Goal: Information Seeking & Learning: Compare options

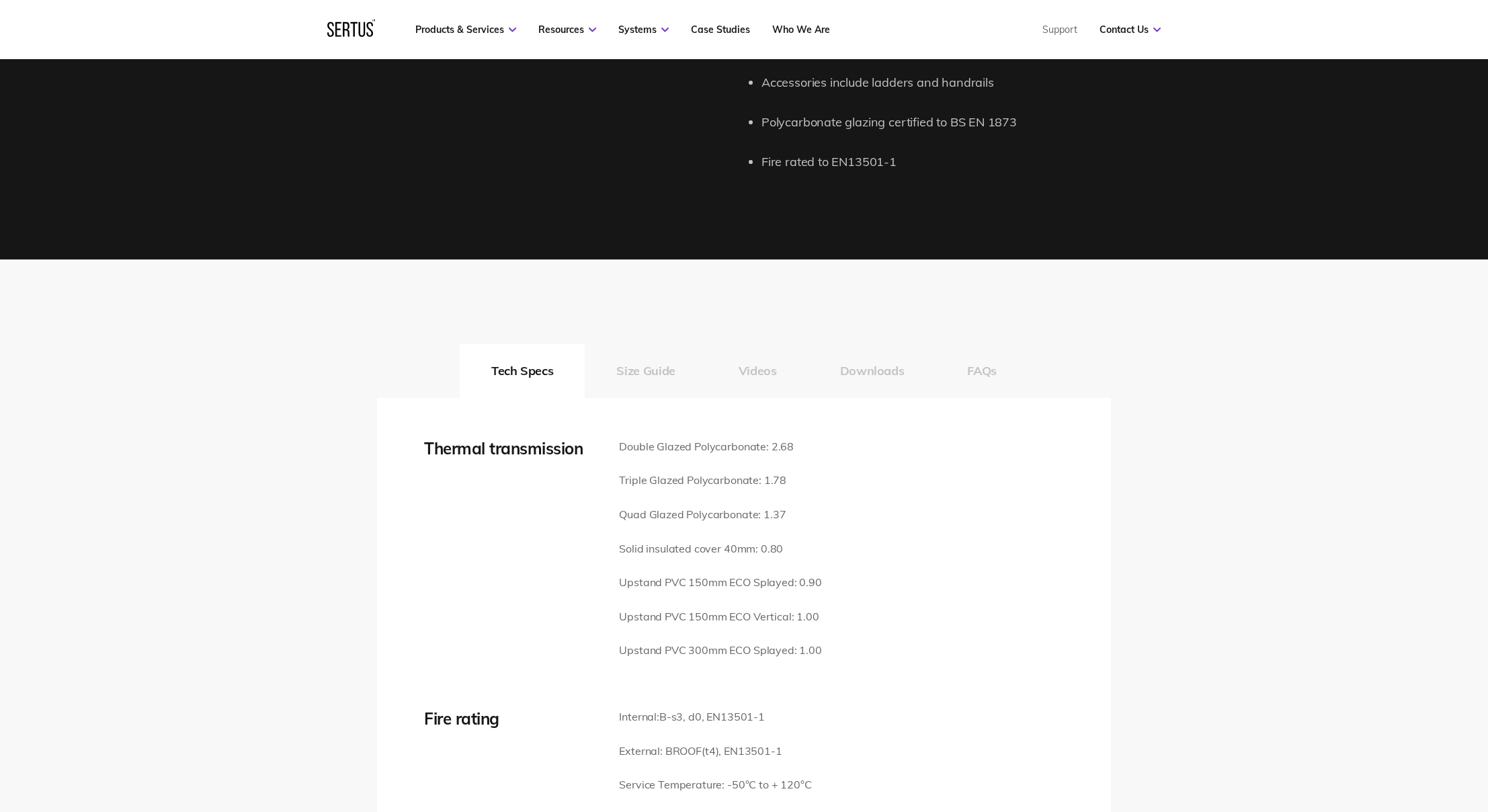
scroll to position [1394, 0]
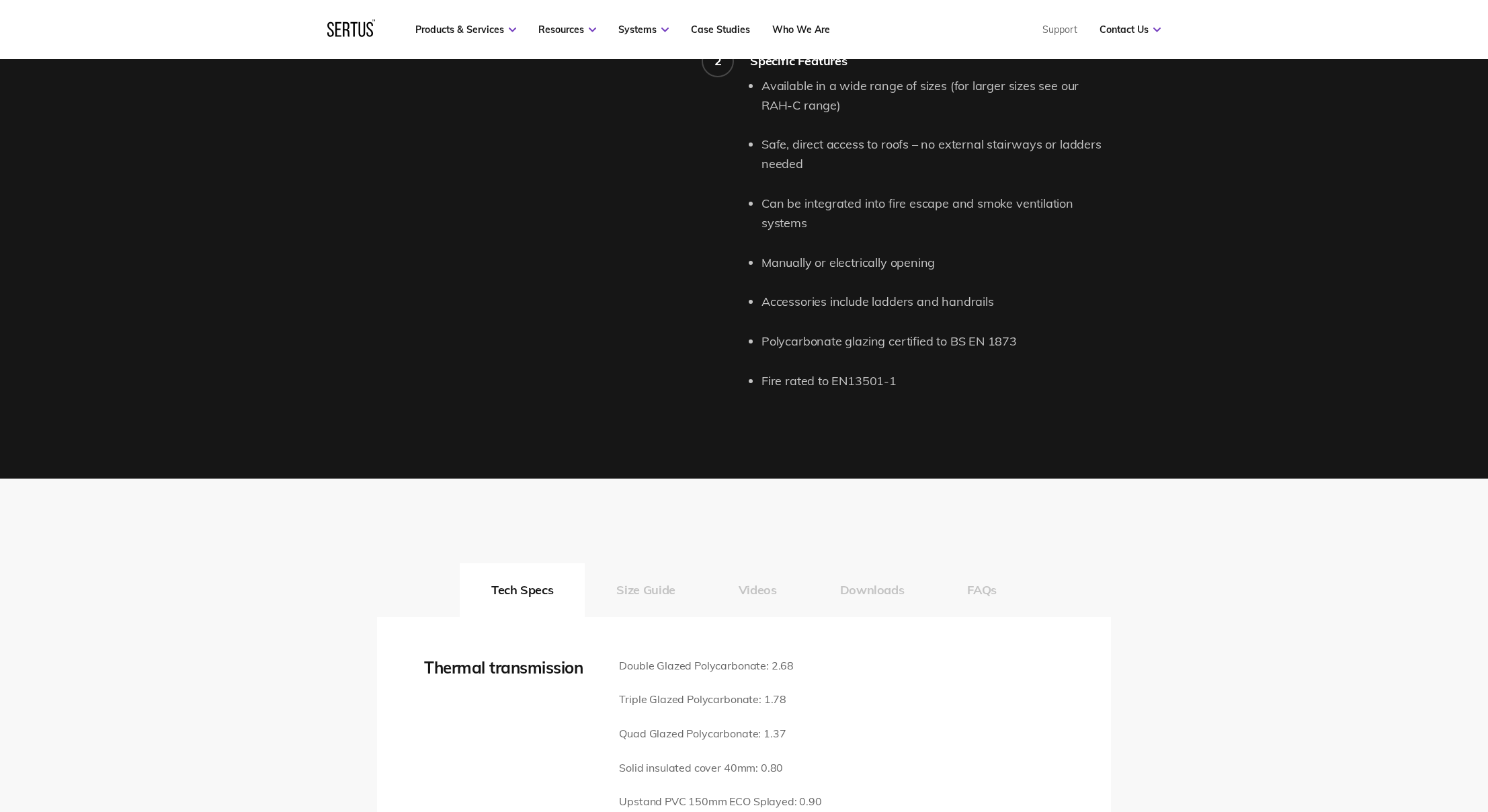
click at [625, 565] on button "Size Guide" at bounding box center [646, 590] width 122 height 54
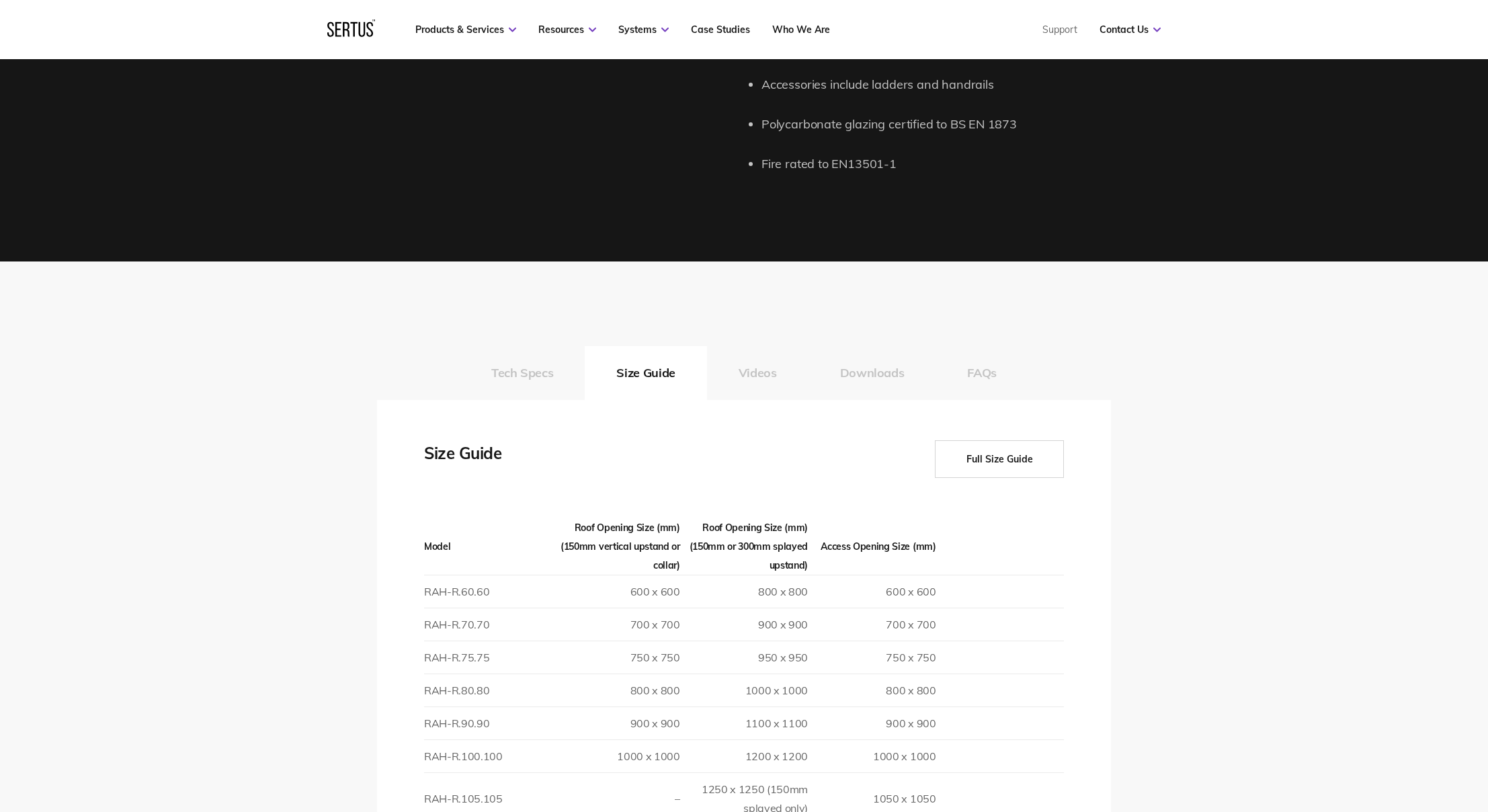
scroll to position [1831, 0]
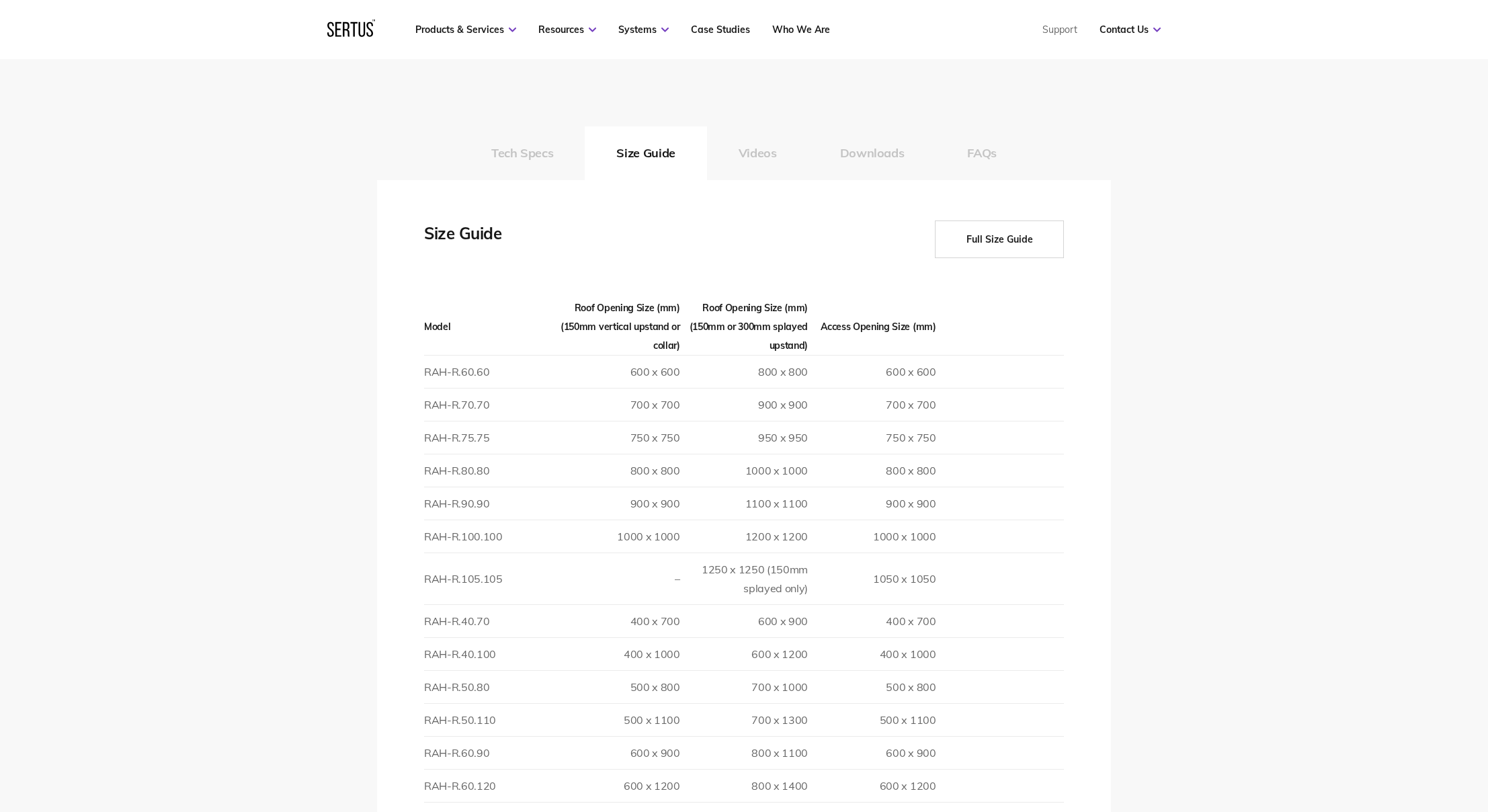
click at [791, 355] on td "800 x 800" at bounding box center [744, 371] width 128 height 33
click at [493, 395] on td "RAH-R.70.70" at bounding box center [488, 405] width 128 height 33
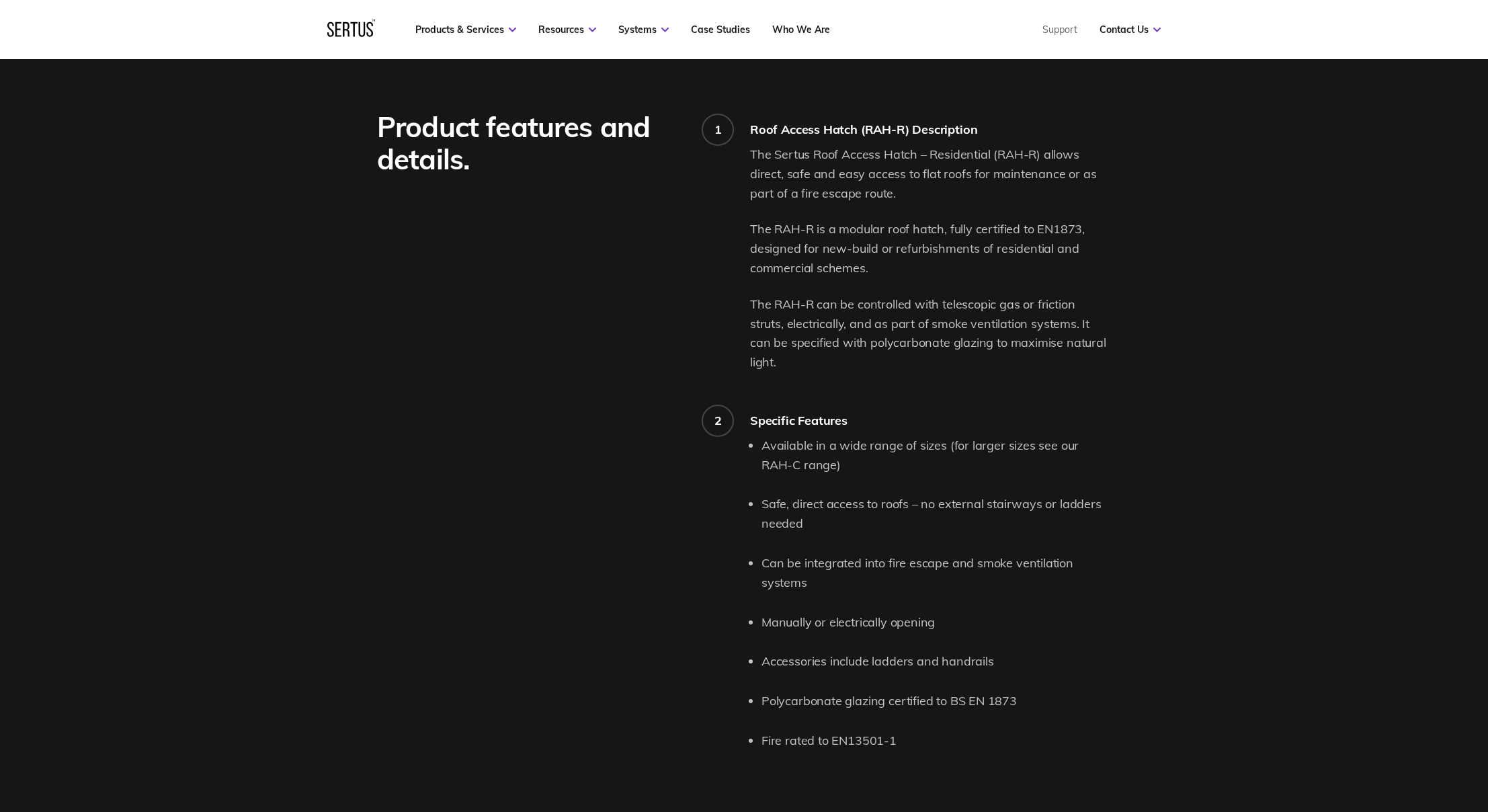
scroll to position [376, 0]
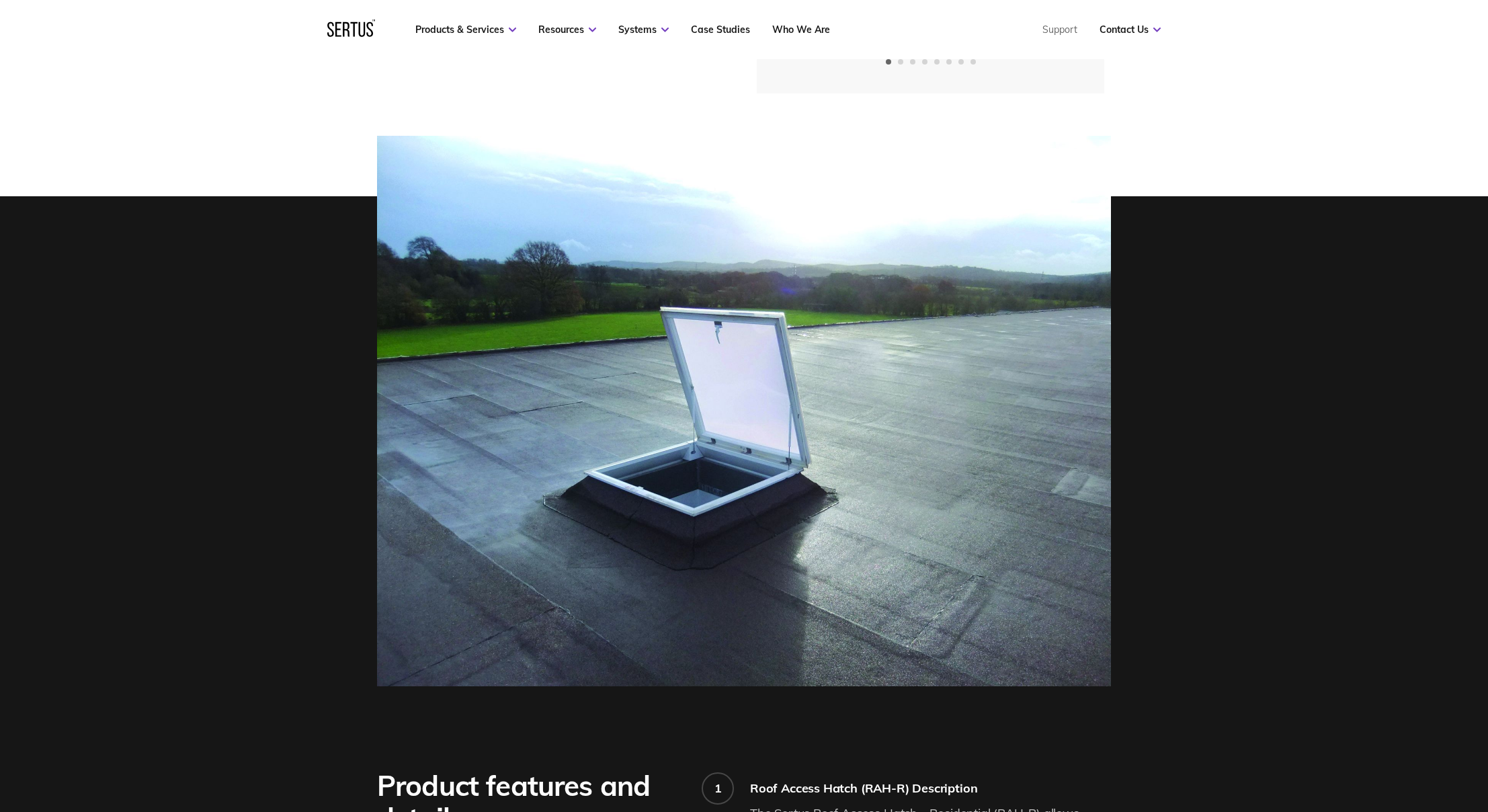
click at [1058, 409] on img at bounding box center [744, 410] width 734 height 550
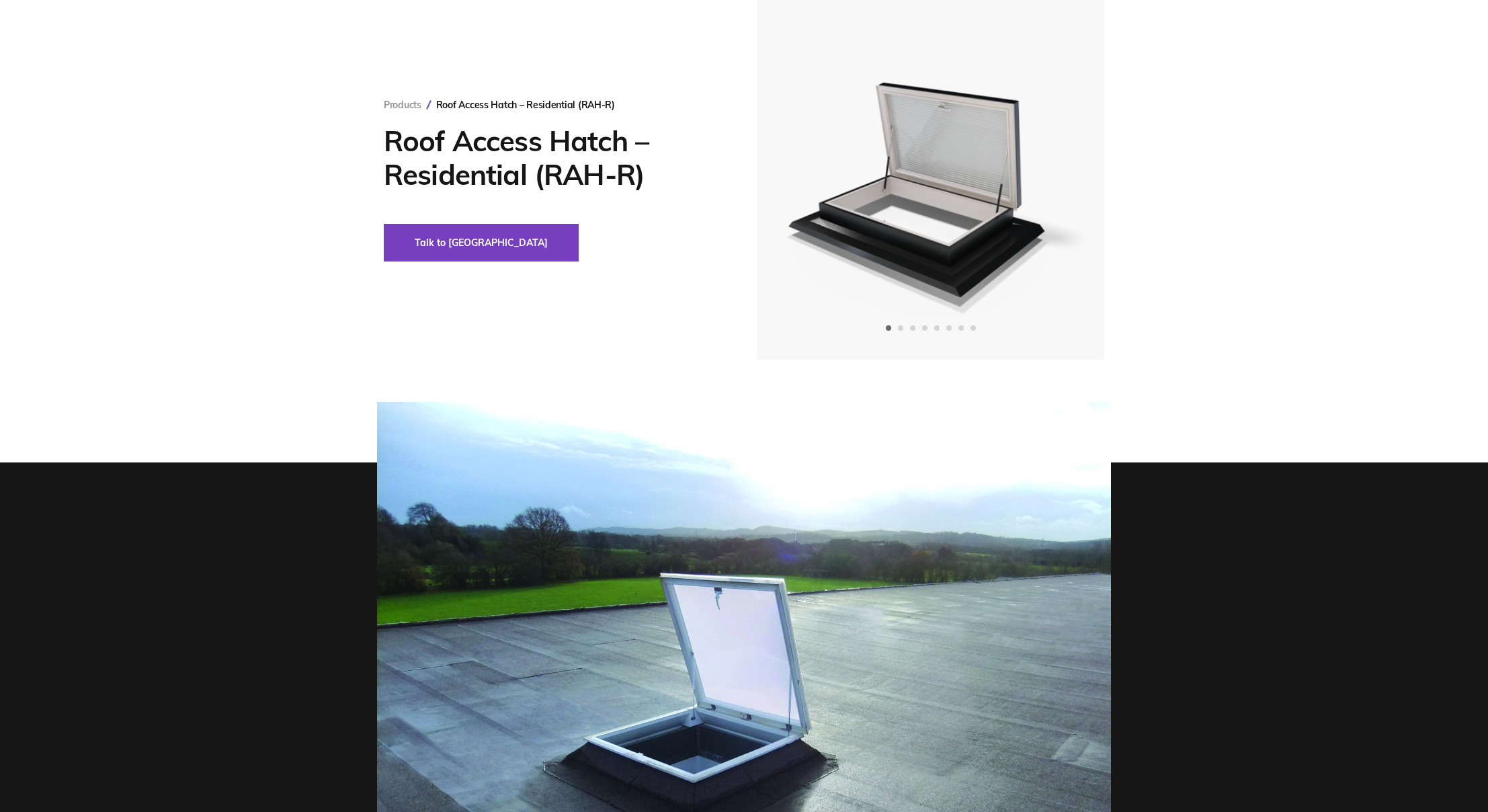
scroll to position [0, 0]
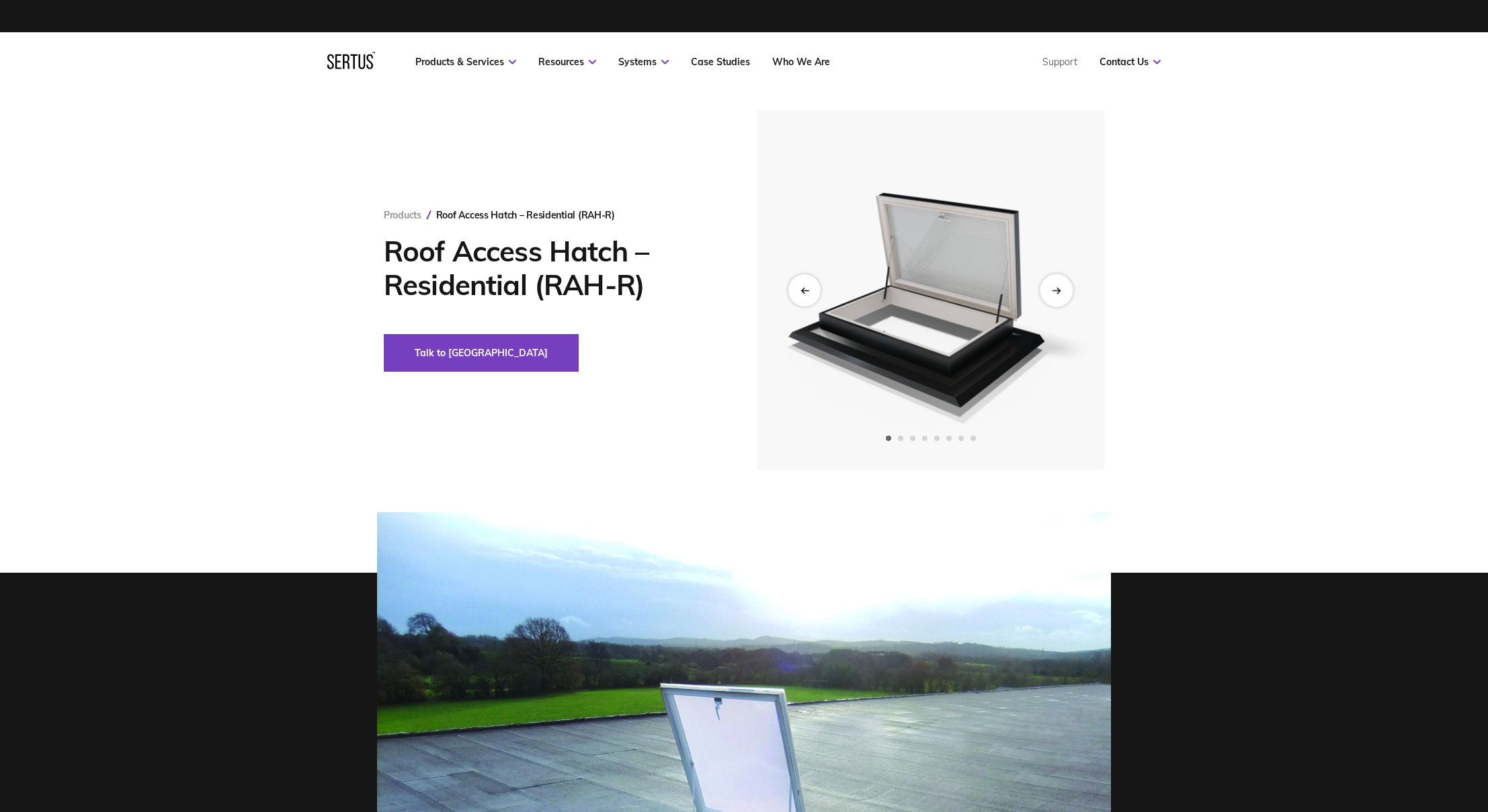
click at [1065, 295] on div "Next slide" at bounding box center [1056, 290] width 33 height 33
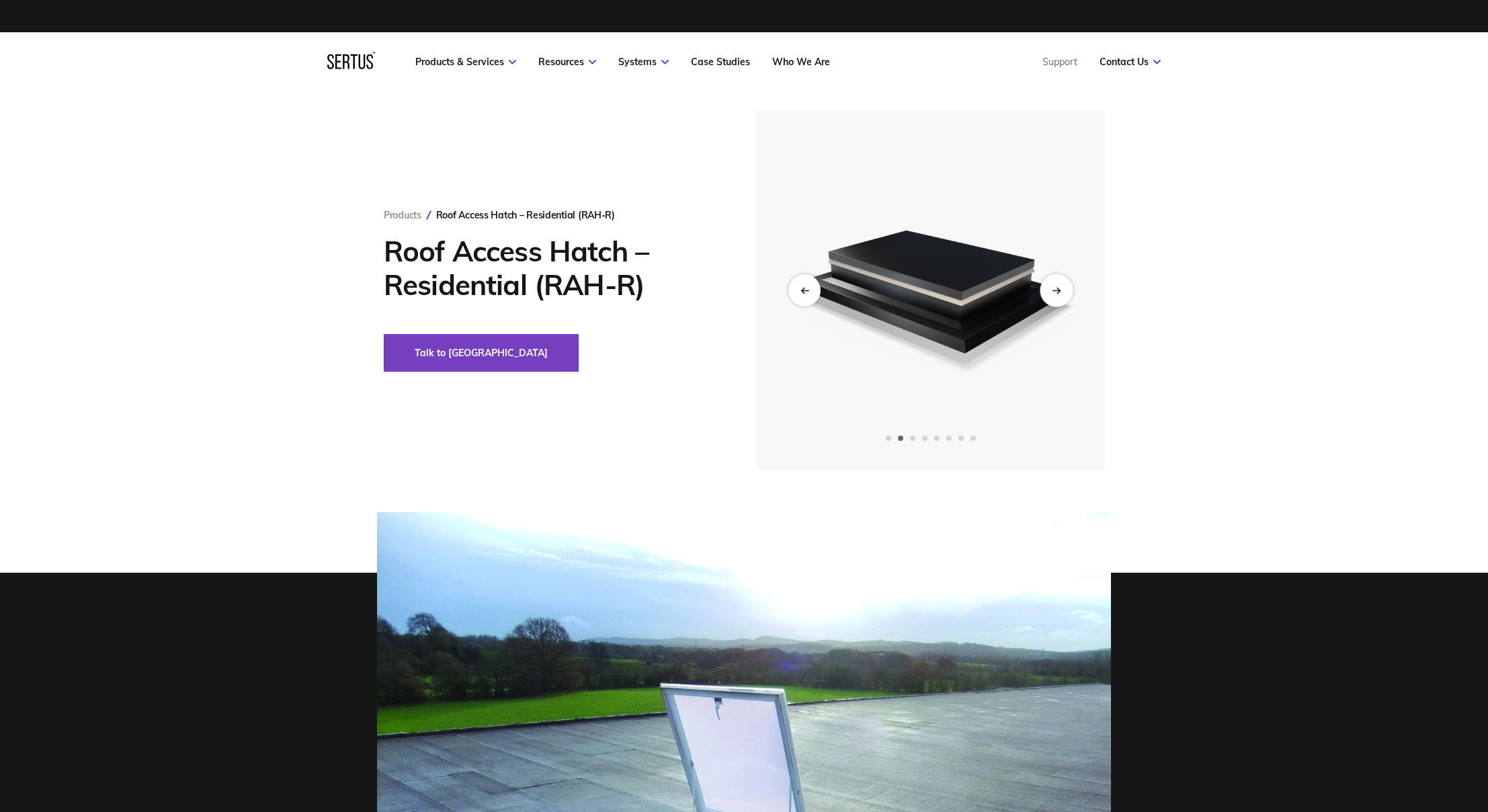
click at [1065, 294] on div "Next slide" at bounding box center [1056, 290] width 33 height 33
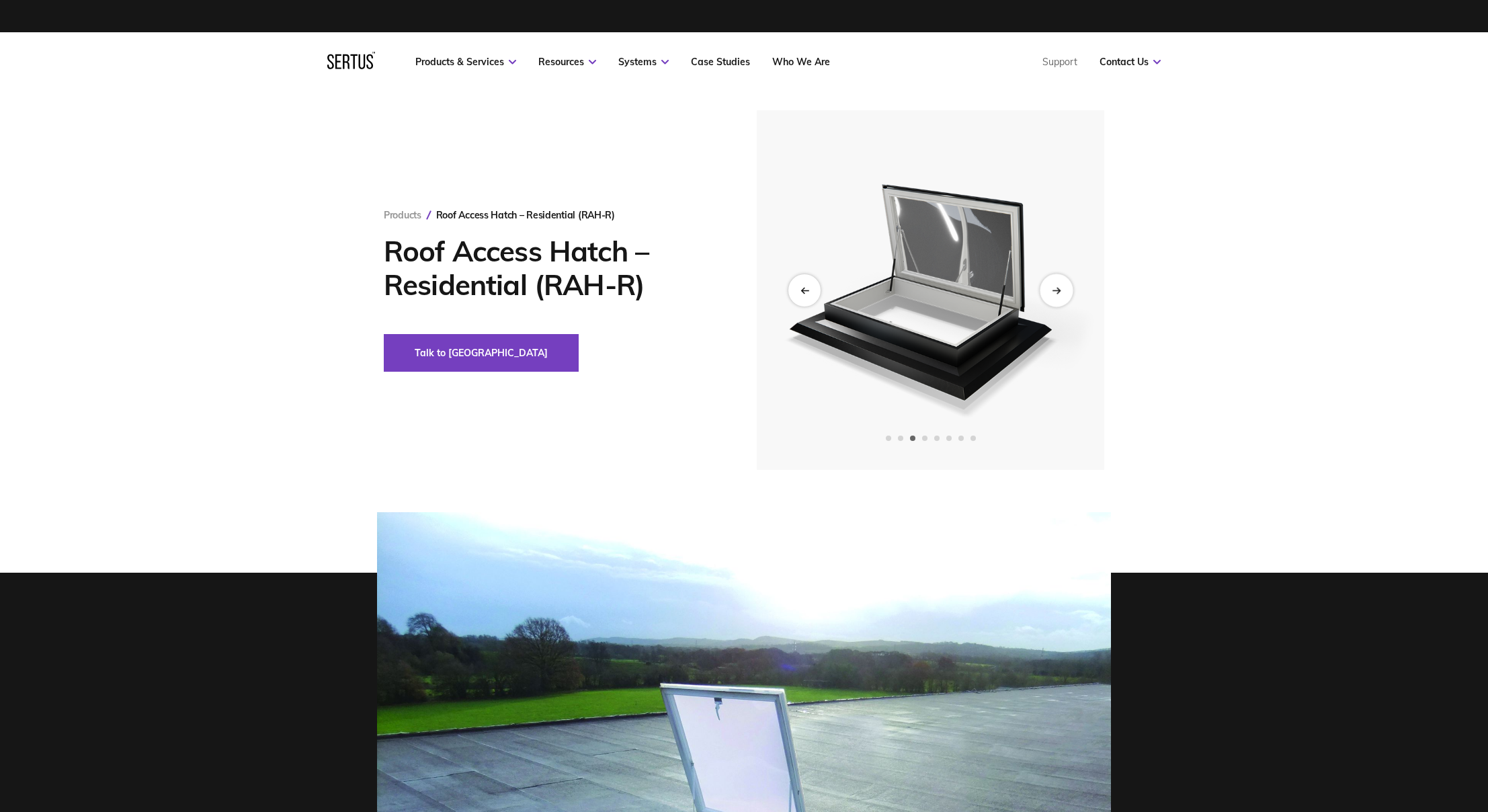
click at [1057, 296] on div "Next slide" at bounding box center [1056, 290] width 33 height 33
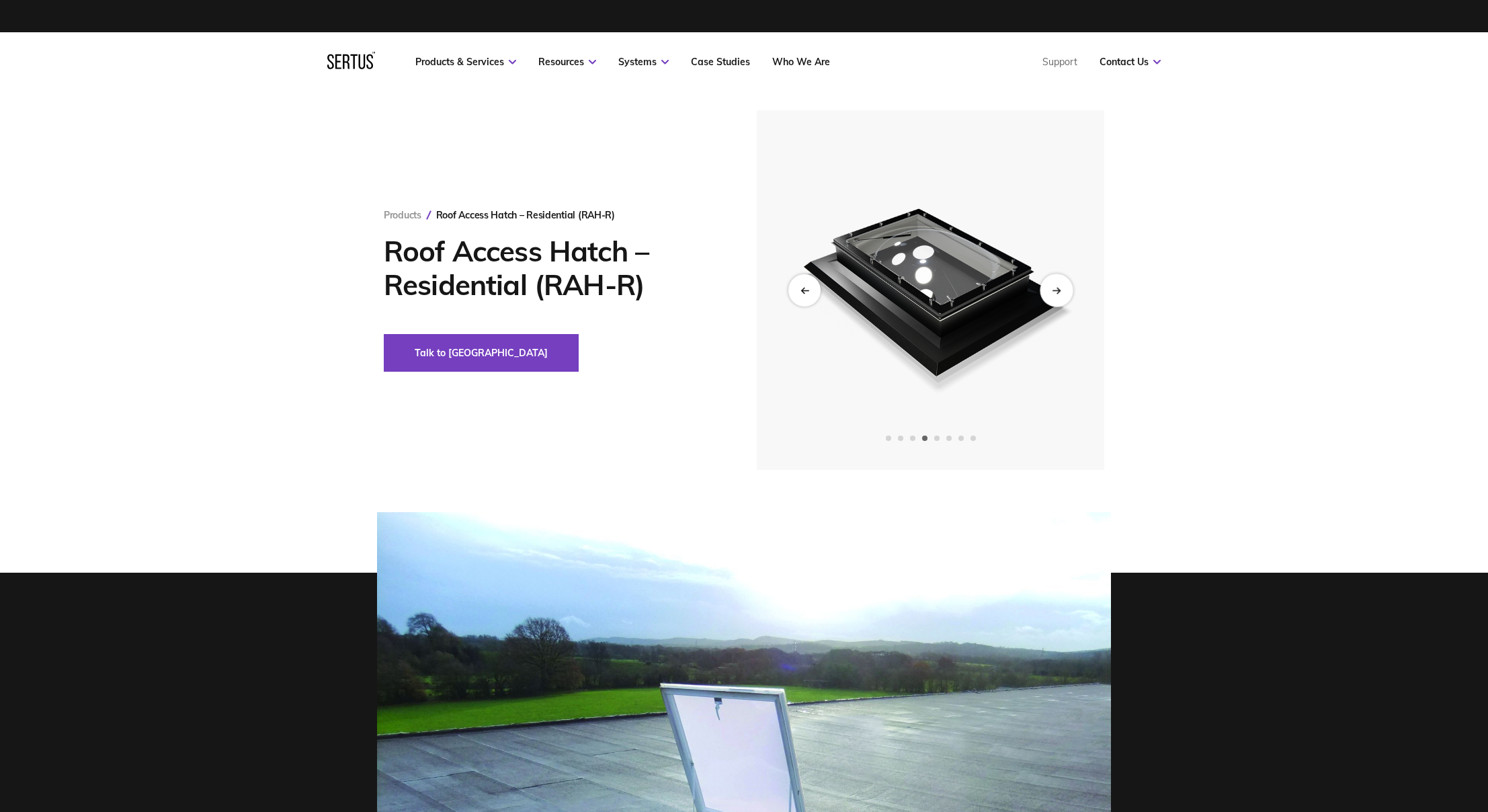
click at [1062, 293] on div "Next slide" at bounding box center [1056, 290] width 33 height 33
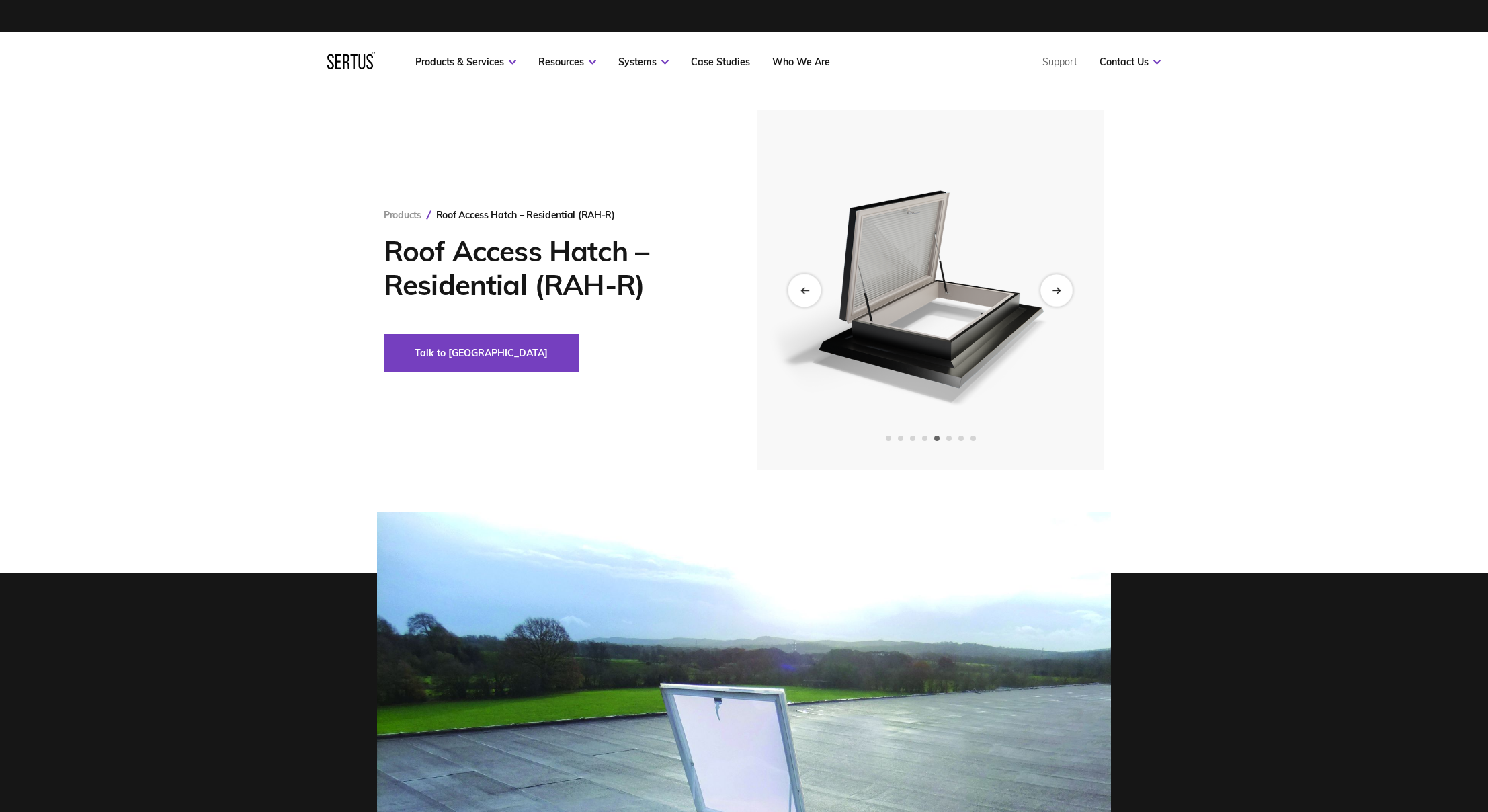
click at [806, 291] on icon "Previous slide" at bounding box center [804, 290] width 9 height 7
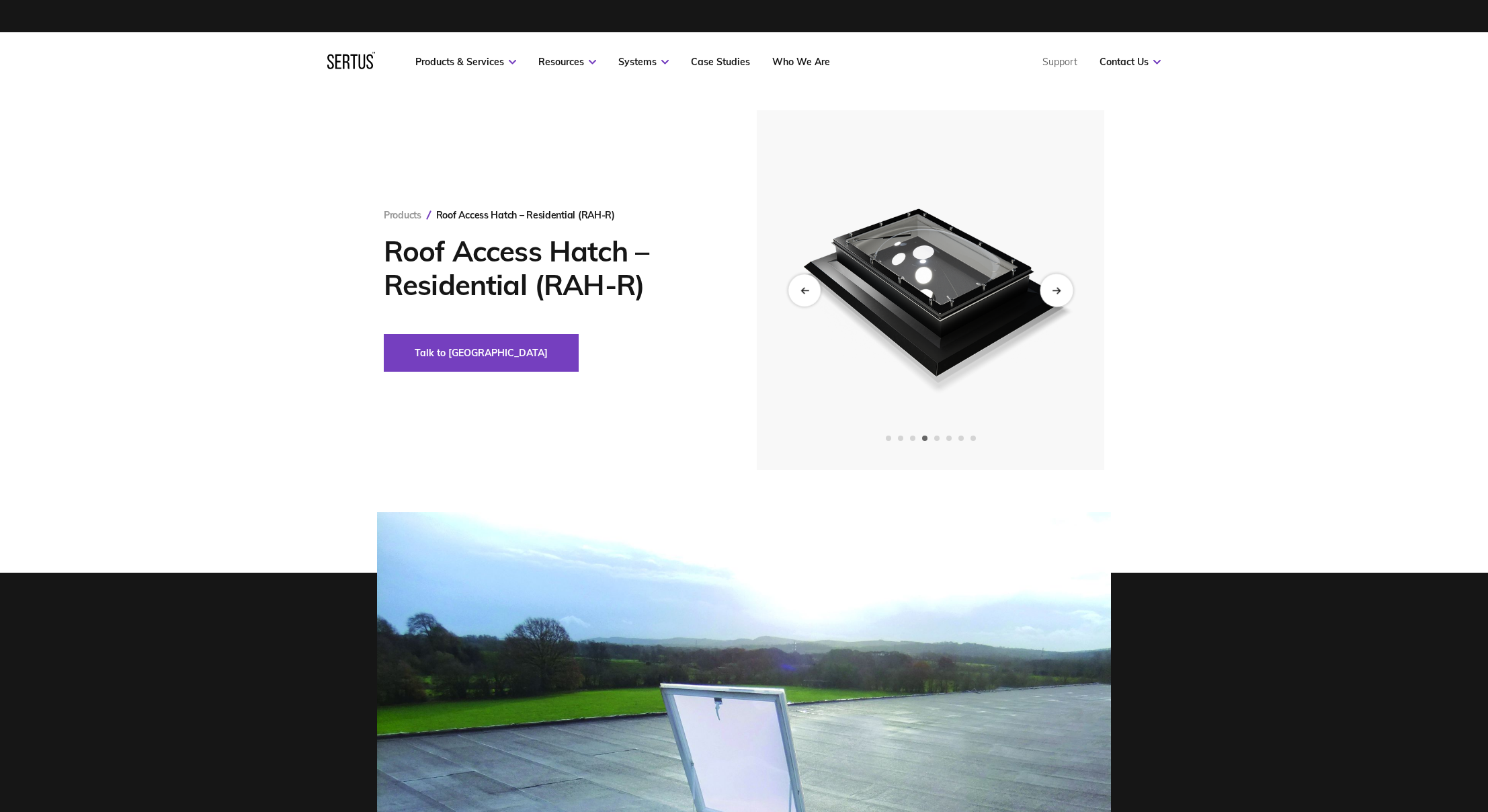
click at [1060, 297] on div "Next slide" at bounding box center [1056, 290] width 33 height 33
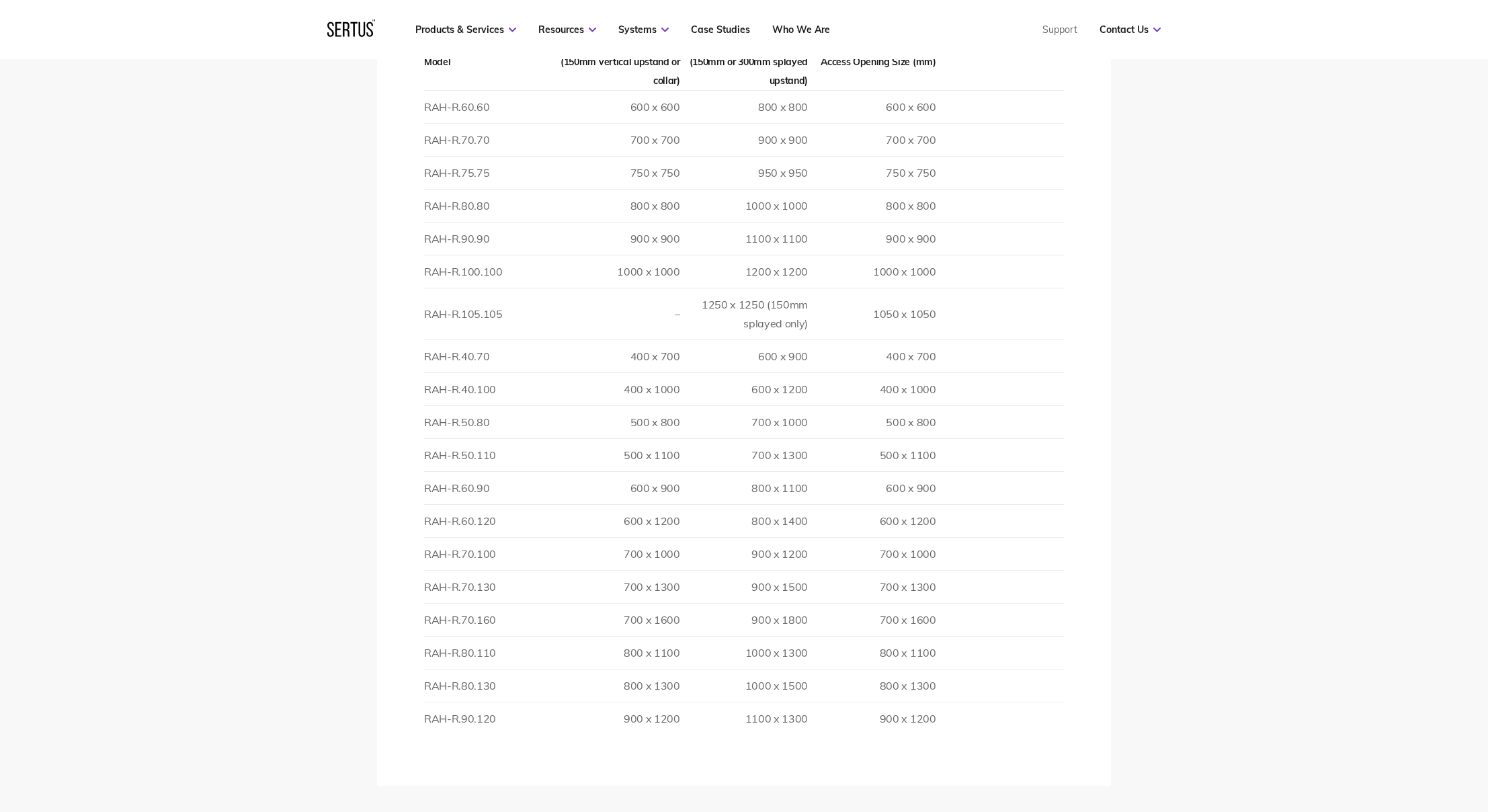
scroll to position [2022, 0]
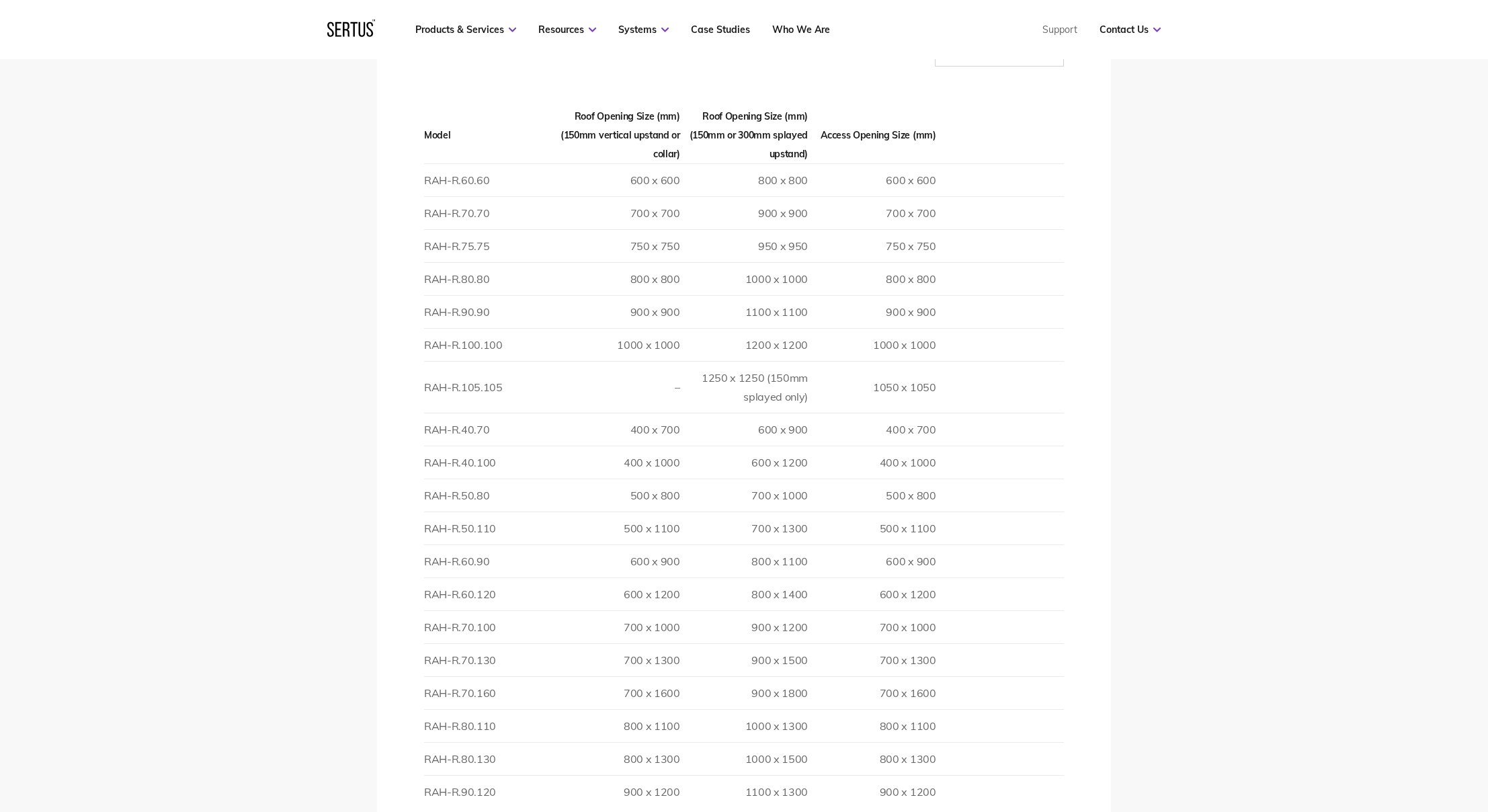
click at [494, 163] on td "RAH-R.60.60" at bounding box center [488, 180] width 128 height 33
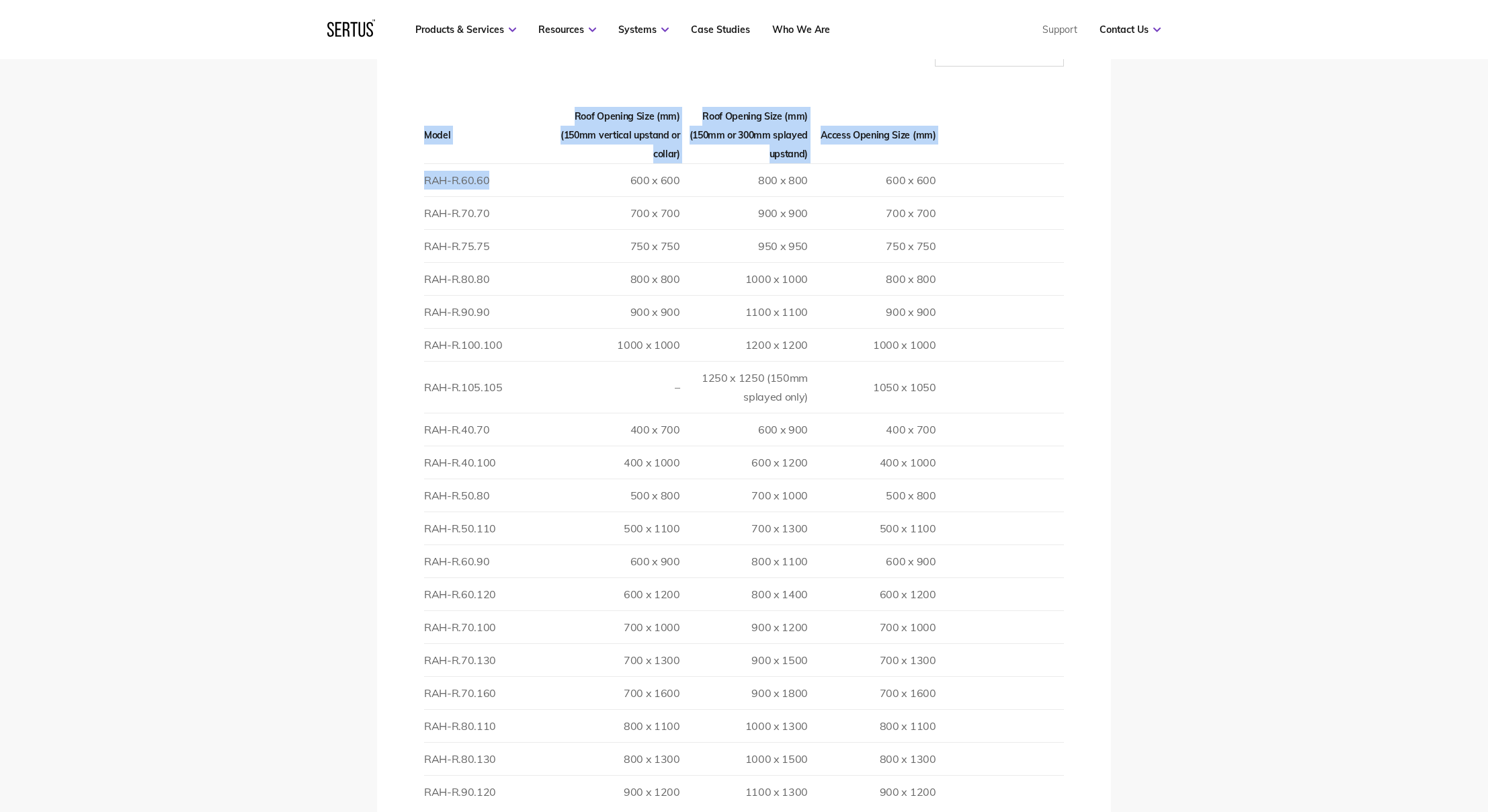
drag, startPoint x: 494, startPoint y: 158, endPoint x: 399, endPoint y: 160, distance: 95.0
click at [399, 160] on div "Thermal transmission Double Glazed Polycarbonate: 2.68 Triple Glazed Polycarbon…" at bounding box center [744, 423] width 734 height 870
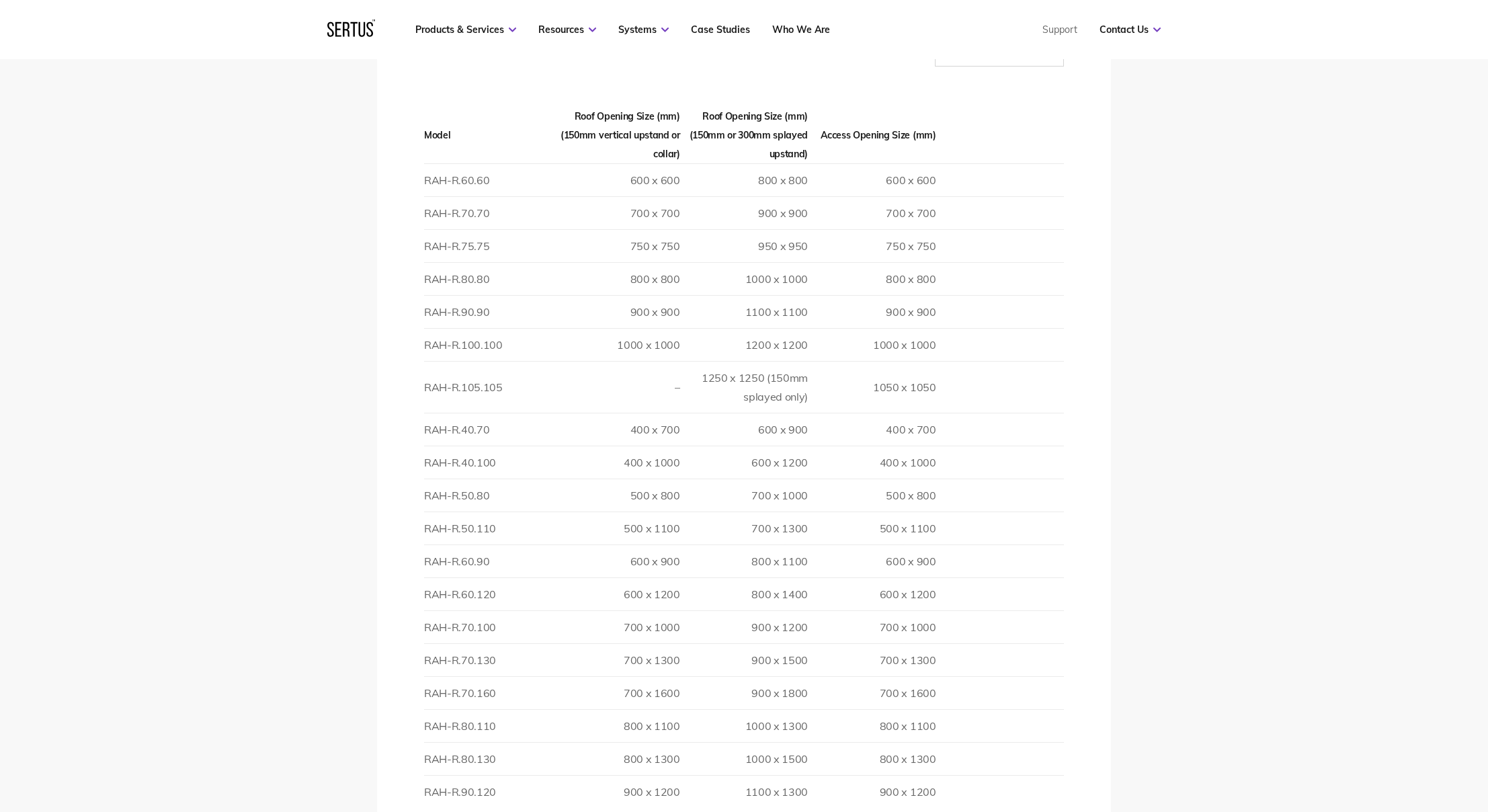
click at [497, 196] on td "RAH-R.70.70" at bounding box center [488, 213] width 128 height 33
drag, startPoint x: 493, startPoint y: 194, endPoint x: 425, endPoint y: 192, distance: 68.0
click at [425, 196] on td "RAH-R.70.70" at bounding box center [488, 213] width 128 height 33
copy td "RAH-R.70.70"
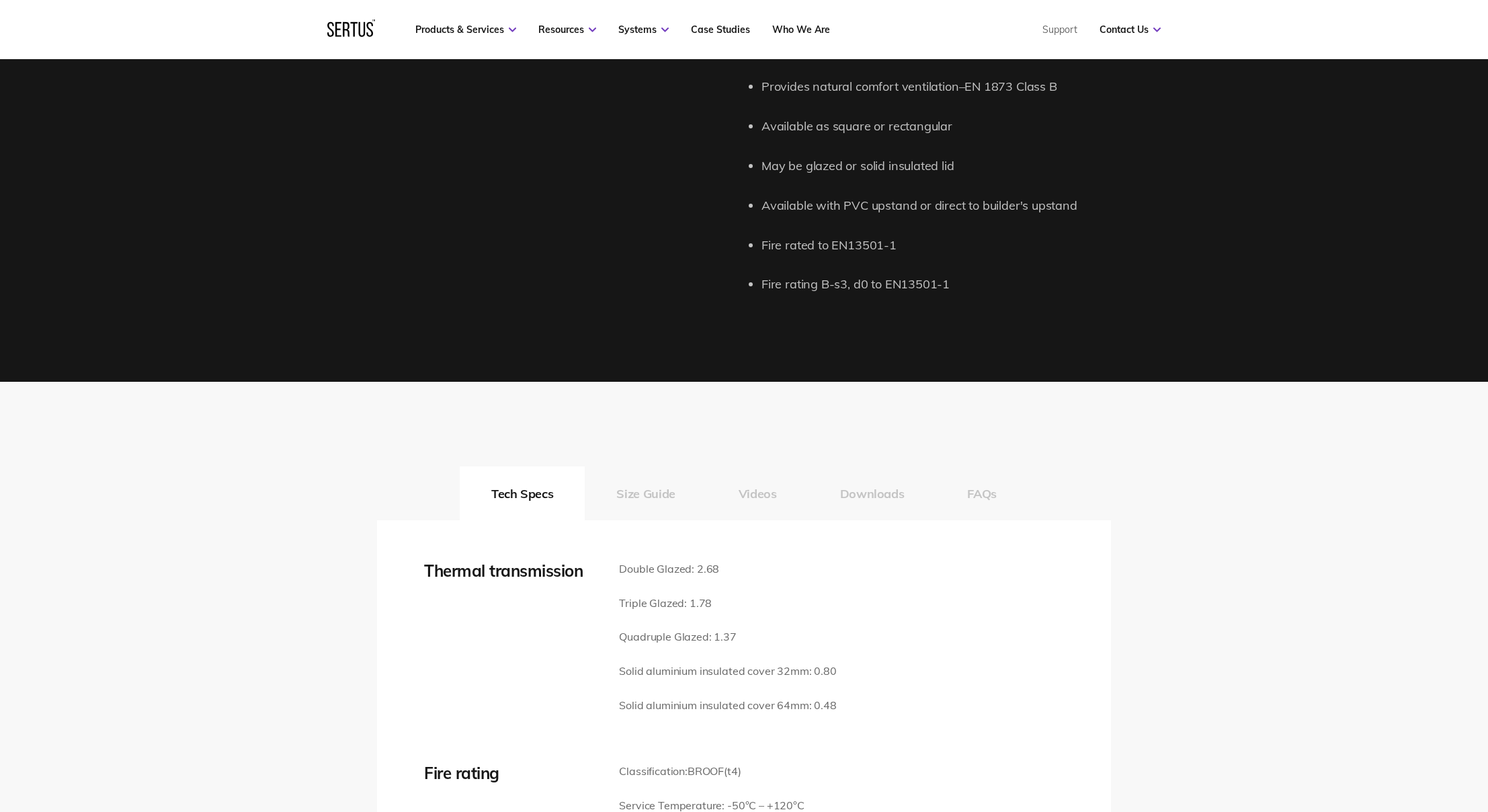
scroll to position [1698, 0]
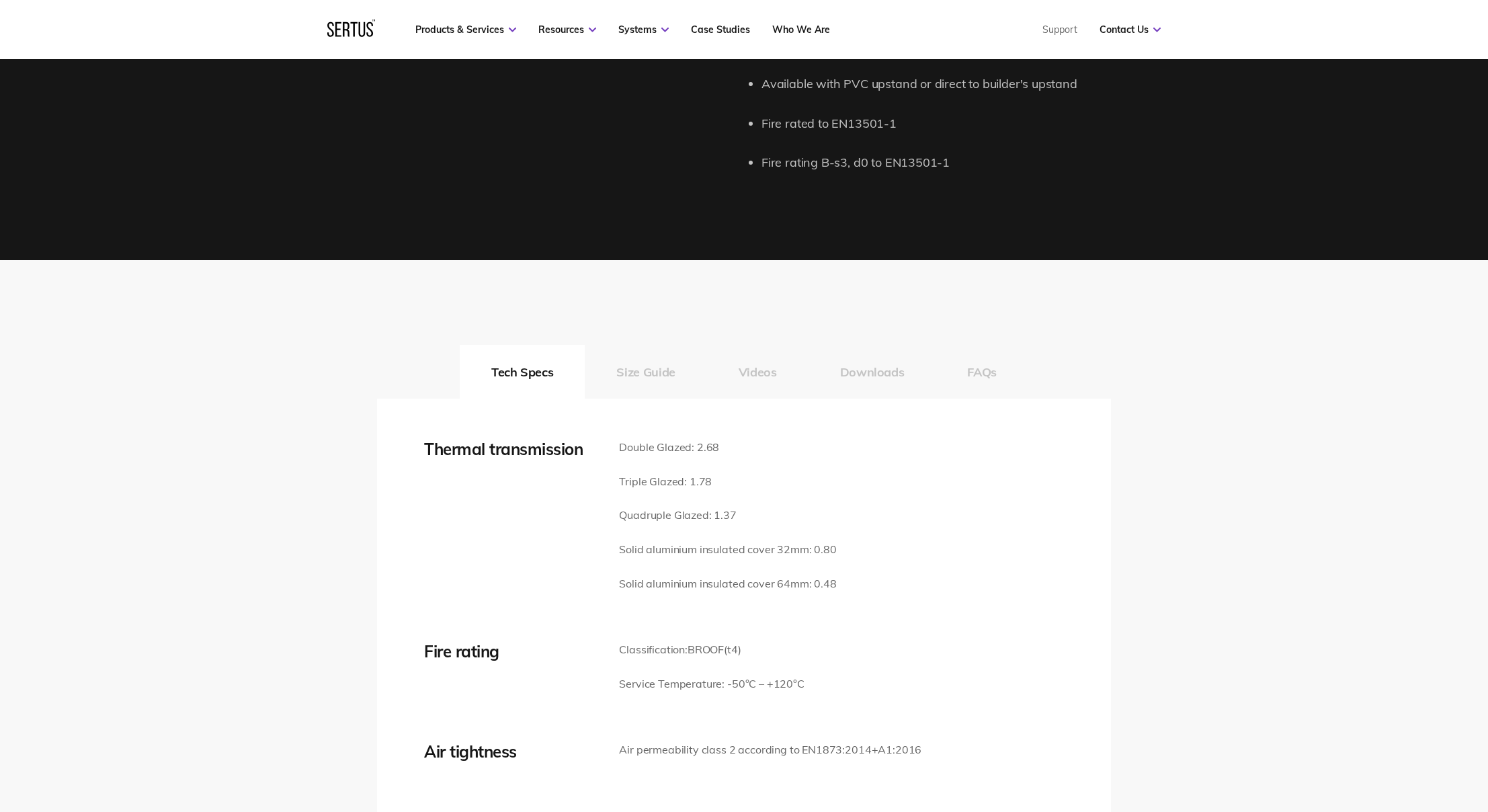
click at [666, 368] on button "Size Guide" at bounding box center [646, 371] width 122 height 54
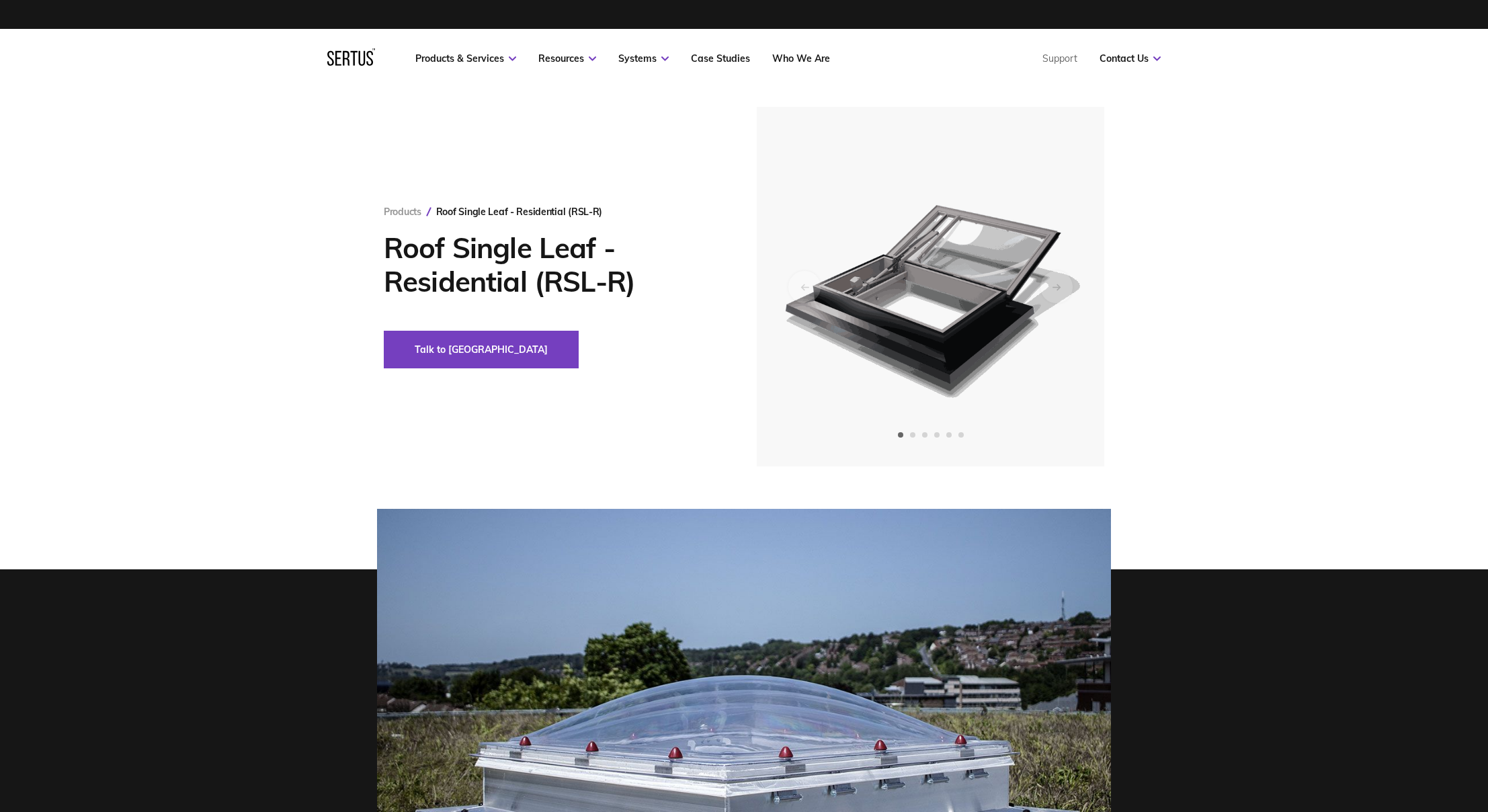
scroll to position [0, 0]
